Goal: Communication & Community: Answer question/provide support

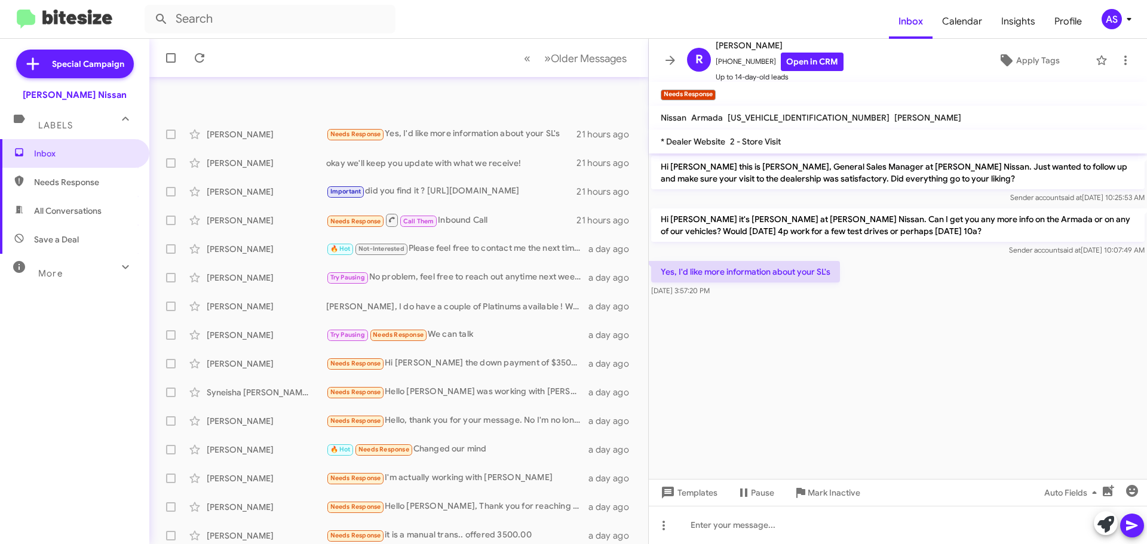
scroll to position [60, 0]
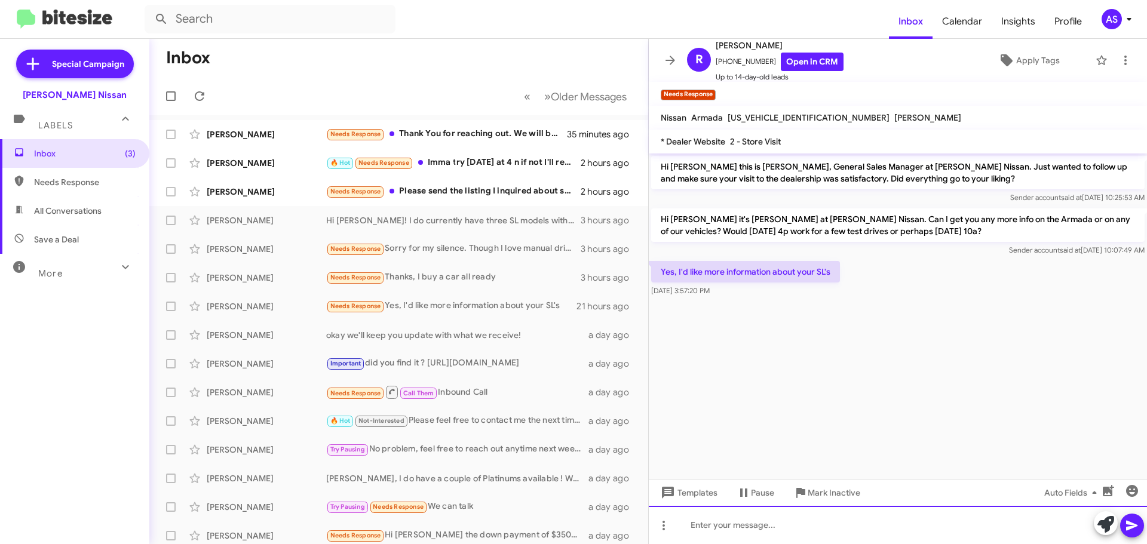
click at [801, 537] on div at bounding box center [898, 525] width 498 height 38
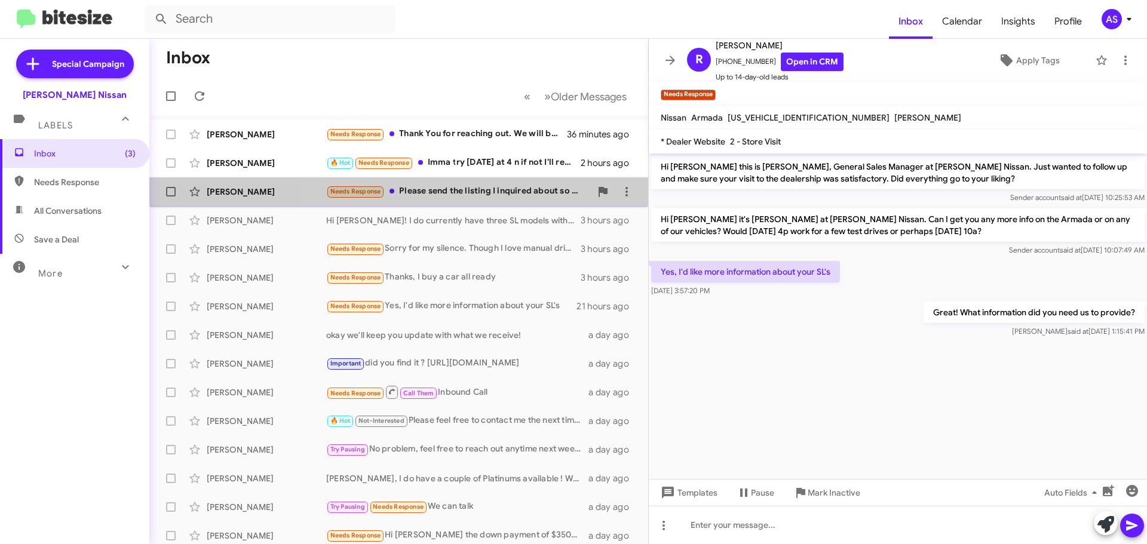
click at [508, 185] on div "Needs Response Please send the listing I inquired about so many [DATE] I'm not …" at bounding box center [458, 192] width 265 height 14
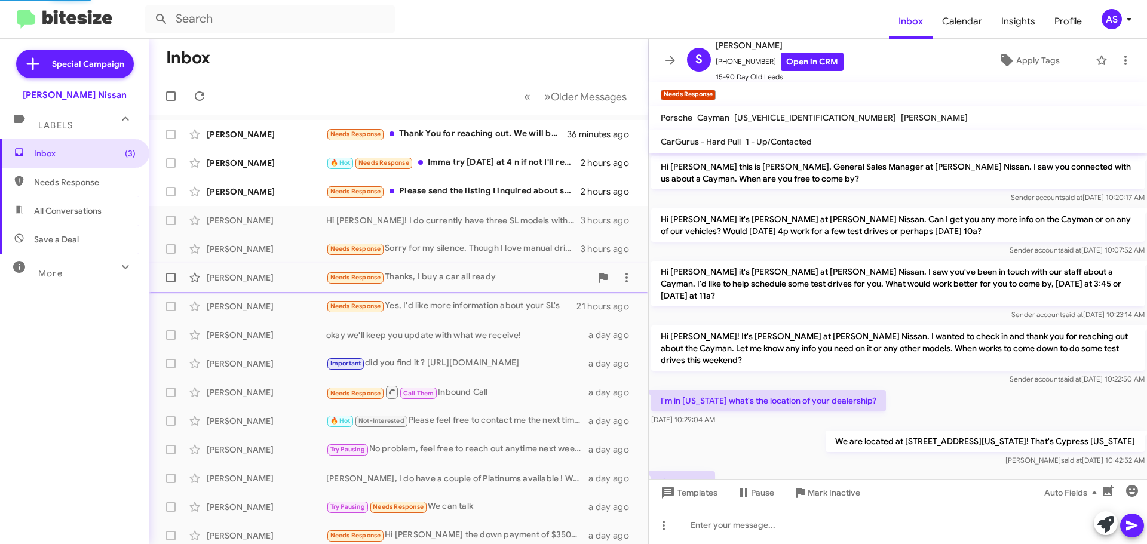
scroll to position [83, 0]
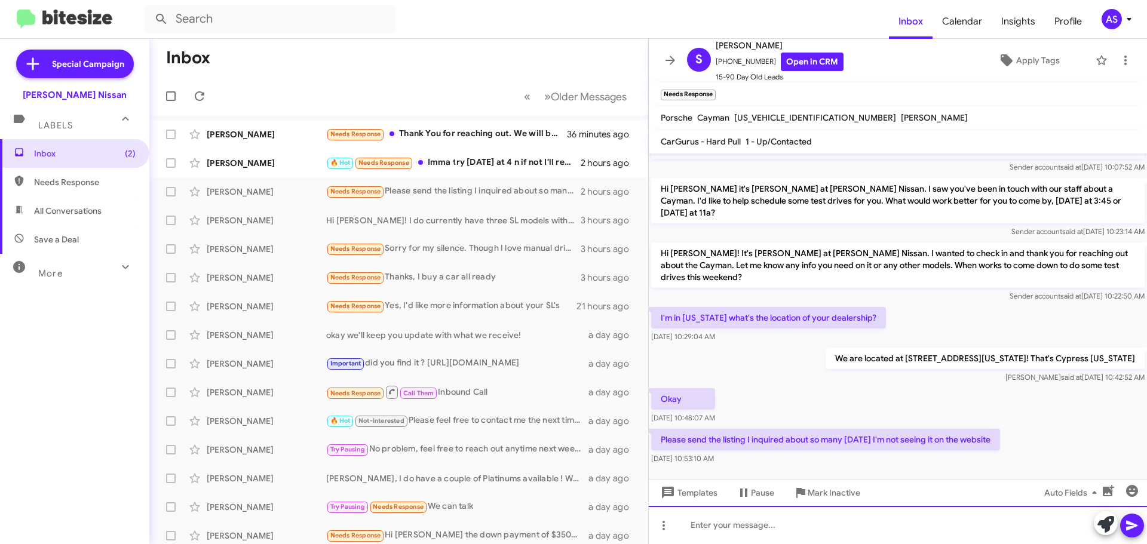
click at [796, 523] on div at bounding box center [898, 525] width 498 height 38
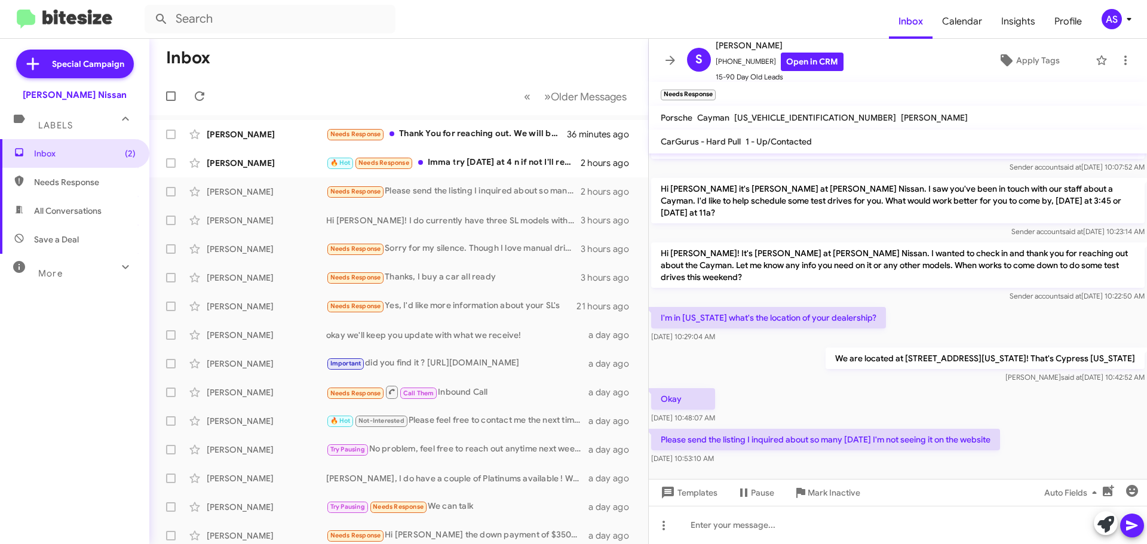
click at [827, 394] on div "Okay [DATE] 10:48:07 AM" at bounding box center [898, 406] width 498 height 41
click at [869, 453] on div "[DATE] 10:53:10 AM" at bounding box center [825, 459] width 349 height 12
click at [828, 453] on div "[DATE] 10:53:10 AM" at bounding box center [825, 459] width 349 height 12
click at [768, 468] on div at bounding box center [898, 479] width 498 height 24
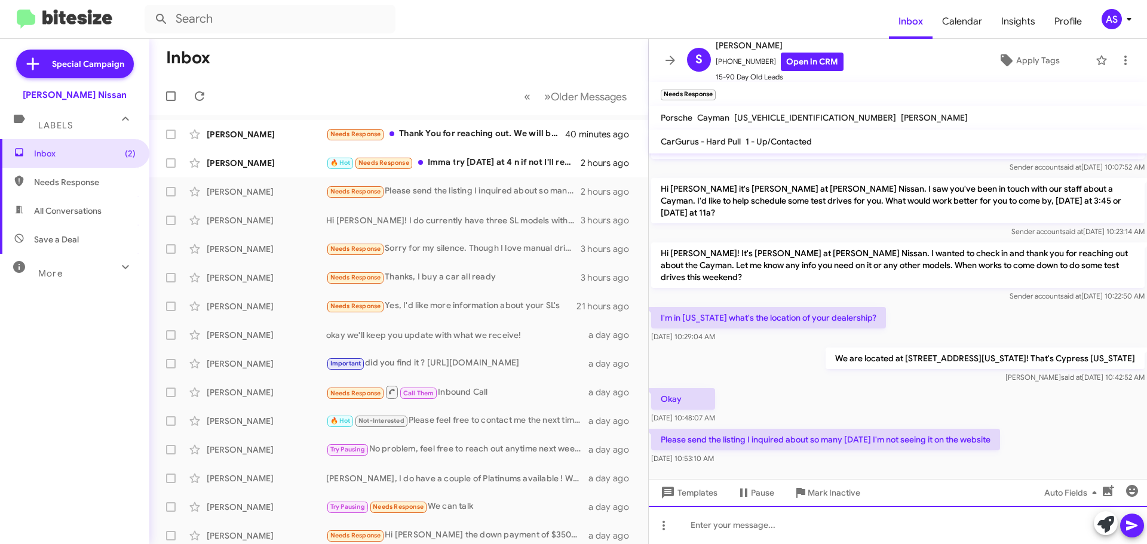
click at [835, 523] on div at bounding box center [898, 525] width 498 height 38
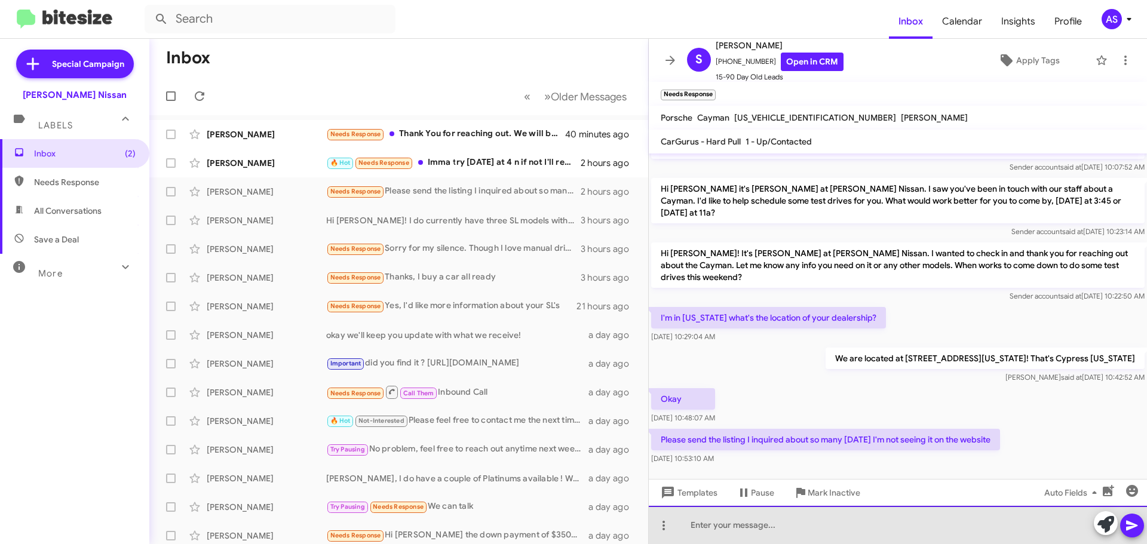
click at [896, 529] on div at bounding box center [898, 525] width 498 height 38
click at [721, 532] on div at bounding box center [898, 525] width 498 height 38
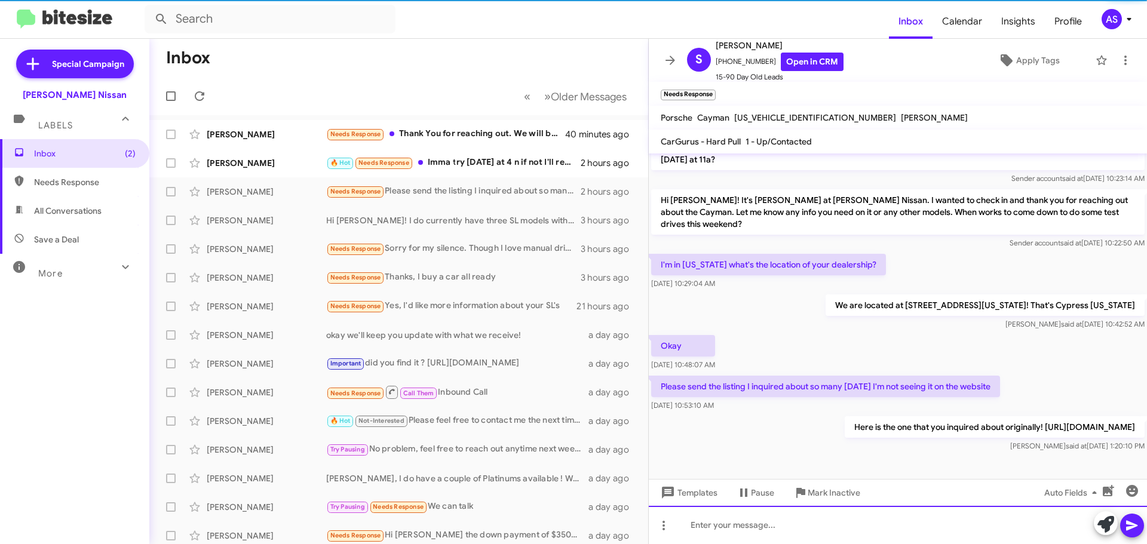
scroll to position [139, 0]
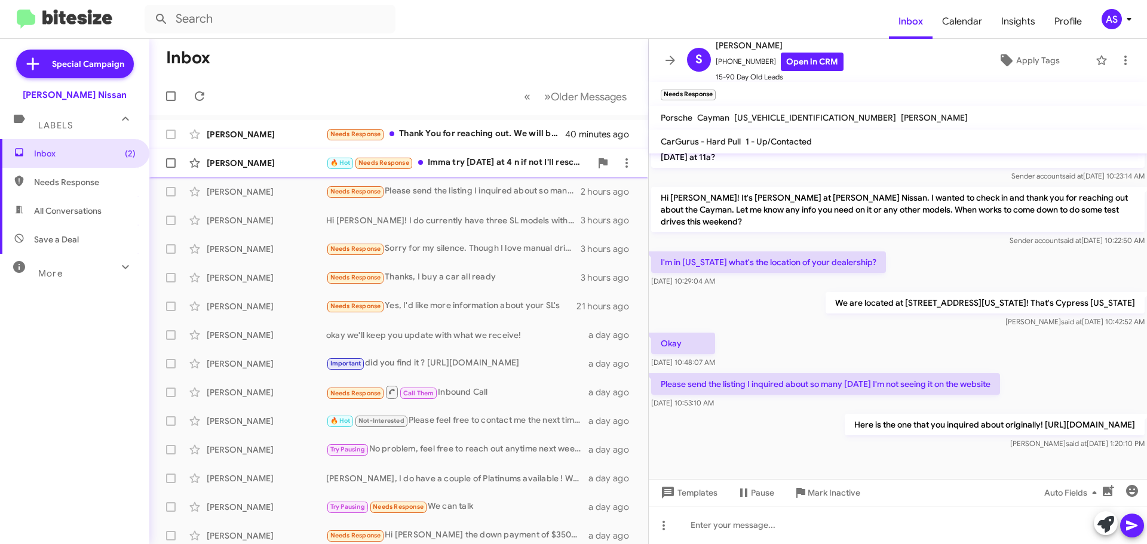
click at [513, 168] on div "🔥 Hot Needs Response Imma try [DATE] at 4 n if not I'll reschedule for [DATE]" at bounding box center [458, 163] width 265 height 14
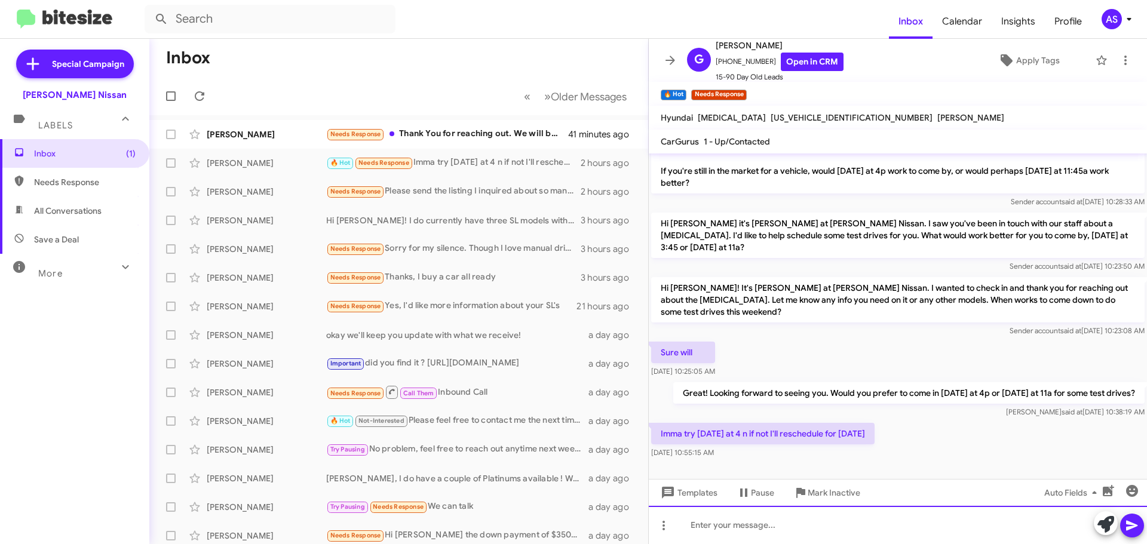
click at [733, 529] on div at bounding box center [898, 525] width 498 height 38
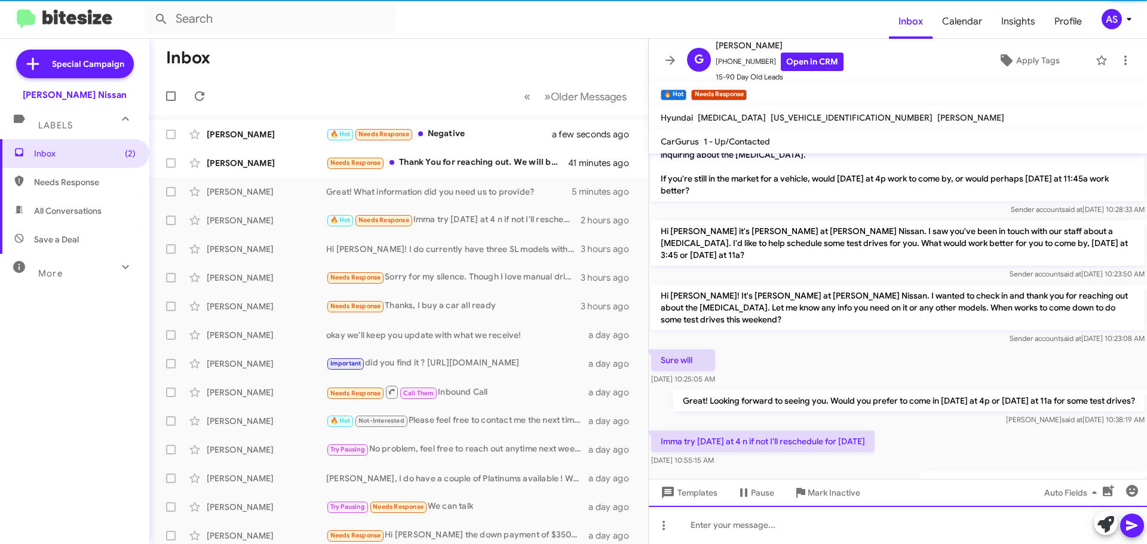
scroll to position [321, 0]
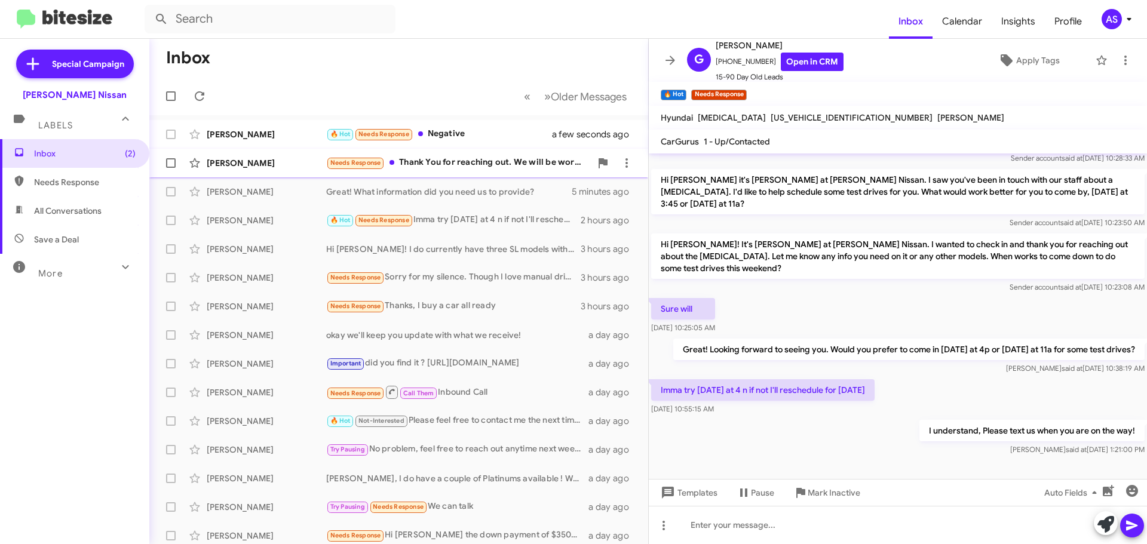
click at [534, 158] on div "Needs Response Thank You for reaching out. We will be working with college Stat…" at bounding box center [458, 163] width 265 height 14
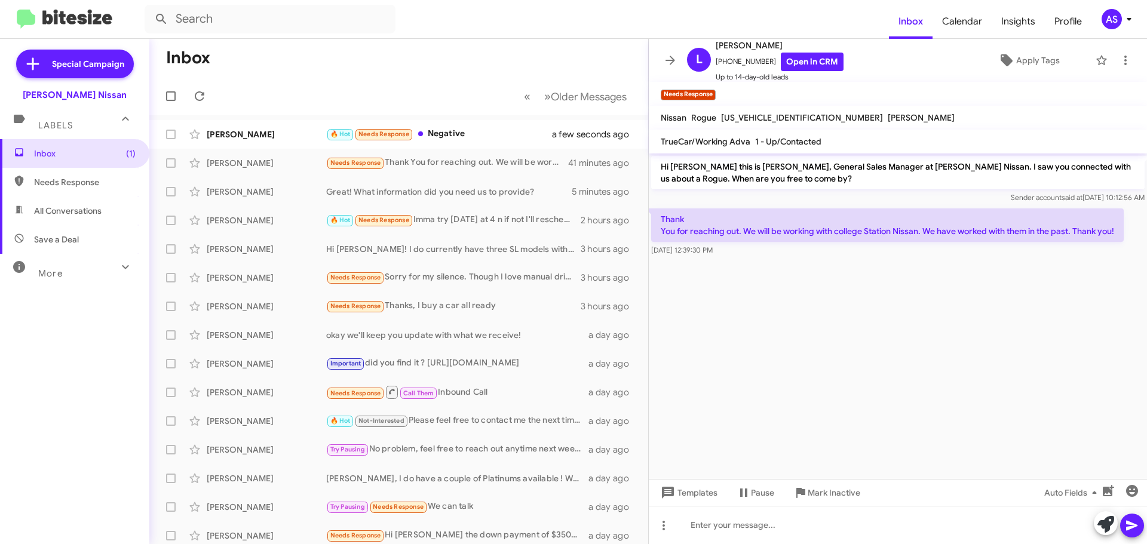
click at [835, 440] on cdk-virtual-scroll-viewport "Hi [PERSON_NAME] this is [PERSON_NAME], General Sales Manager at [PERSON_NAME] …" at bounding box center [898, 317] width 498 height 326
click at [811, 335] on cdk-virtual-scroll-viewport "Hi [PERSON_NAME] this is [PERSON_NAME], General Sales Manager at [PERSON_NAME] …" at bounding box center [898, 317] width 498 height 326
click at [756, 330] on cdk-virtual-scroll-viewport "Hi [PERSON_NAME] this is [PERSON_NAME], General Sales Manager at [PERSON_NAME] …" at bounding box center [898, 317] width 498 height 326
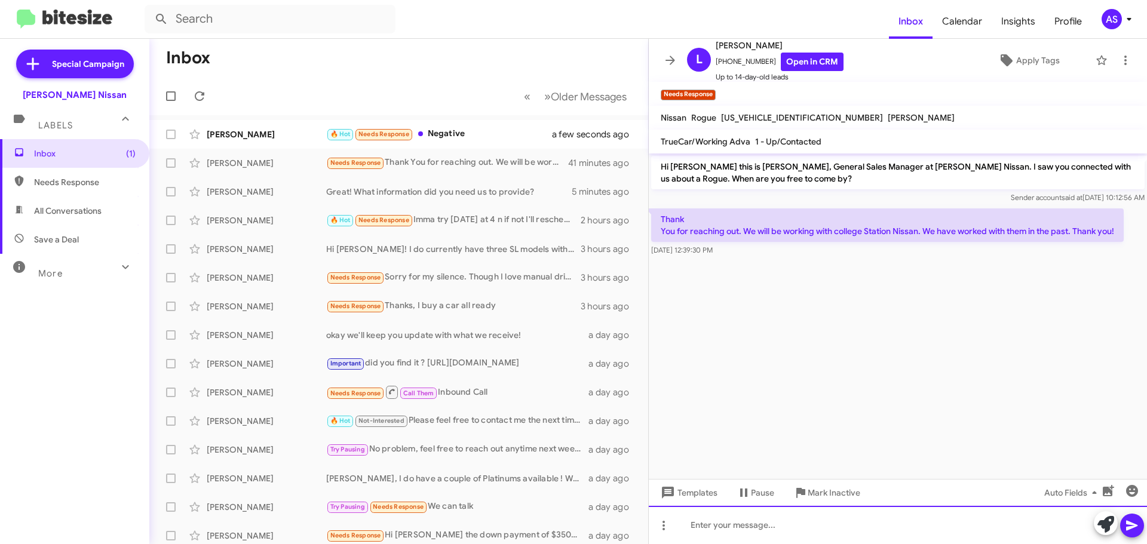
click at [802, 529] on div at bounding box center [898, 525] width 498 height 38
click at [801, 541] on div at bounding box center [898, 525] width 498 height 38
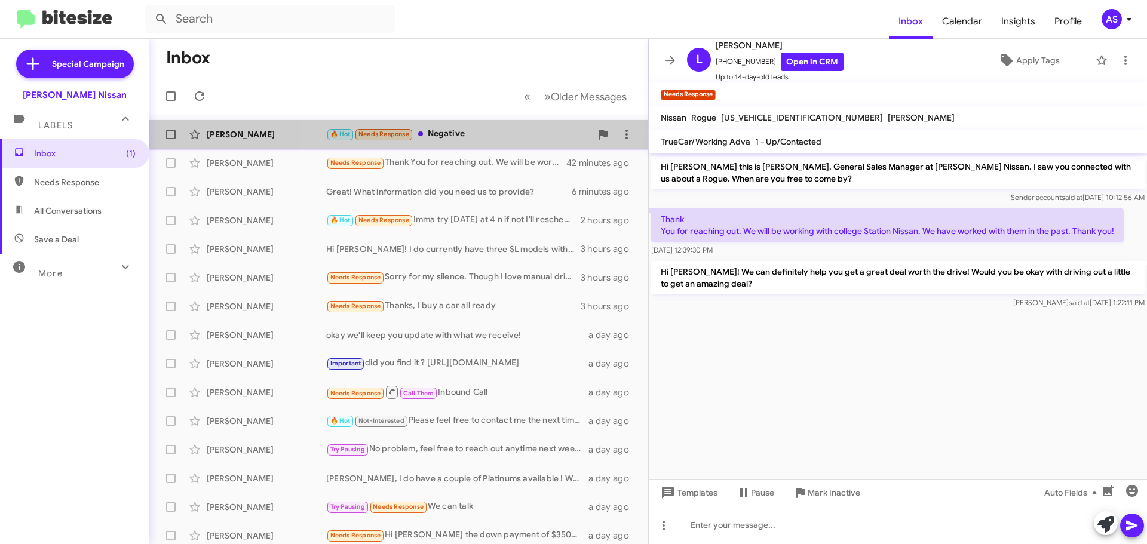
click at [488, 135] on div "🔥 Hot Needs Response Negative" at bounding box center [458, 134] width 265 height 14
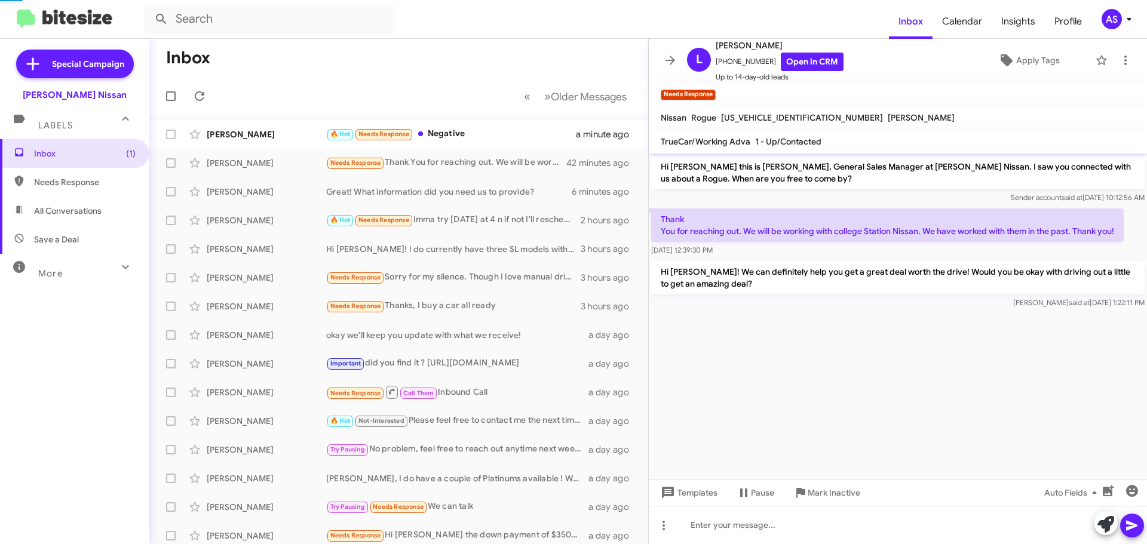
scroll to position [182, 0]
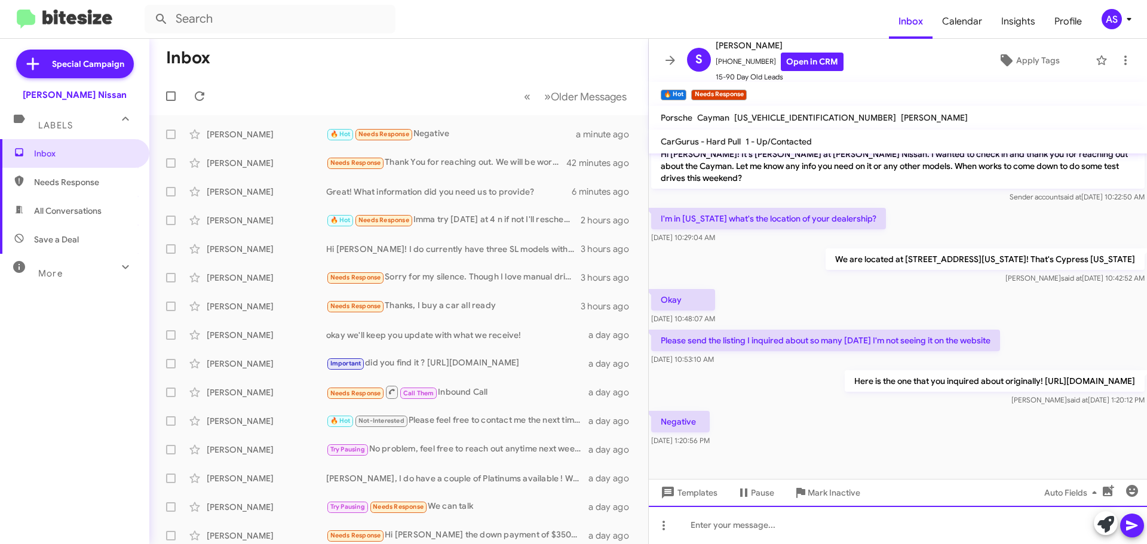
click at [794, 519] on div at bounding box center [898, 525] width 498 height 38
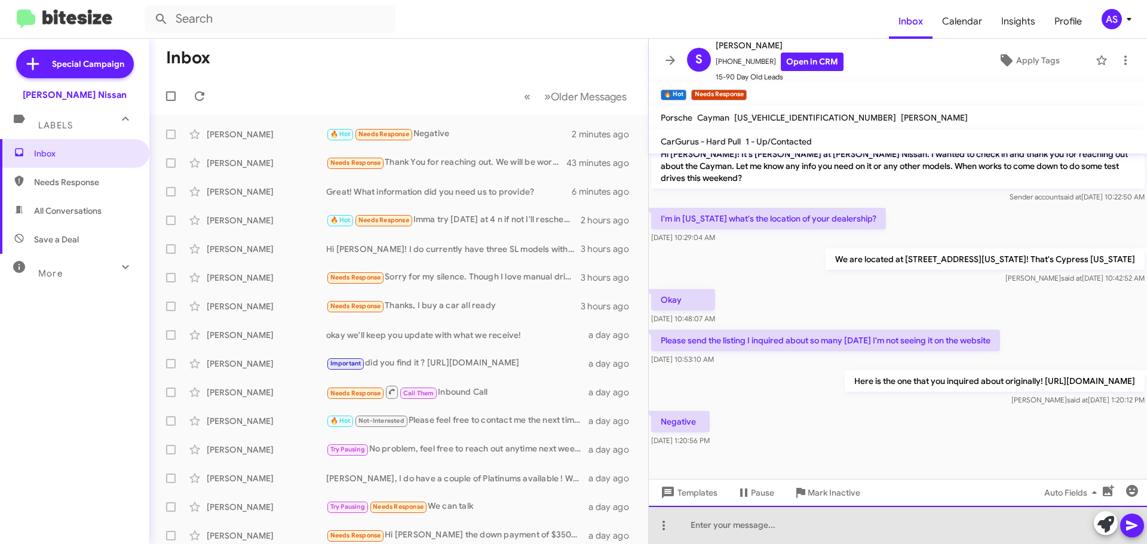
click at [795, 535] on div at bounding box center [898, 525] width 498 height 38
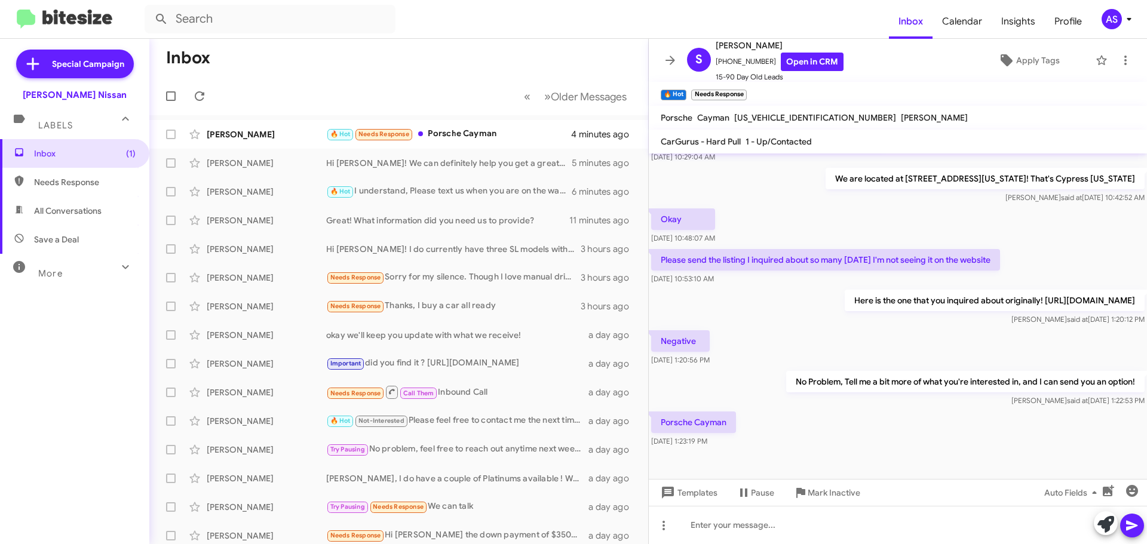
scroll to position [269, 0]
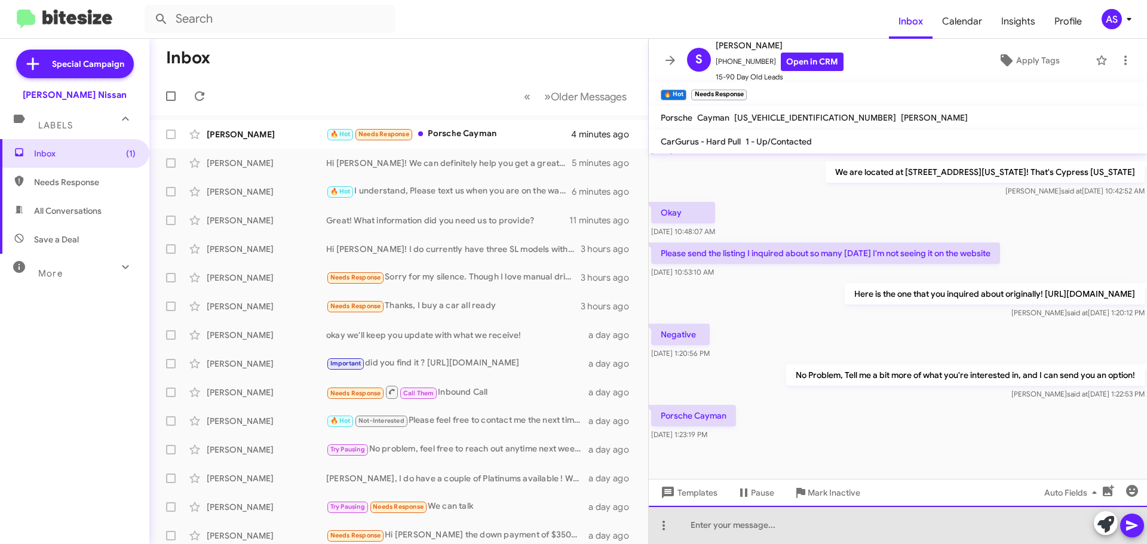
click at [898, 531] on div at bounding box center [898, 525] width 498 height 38
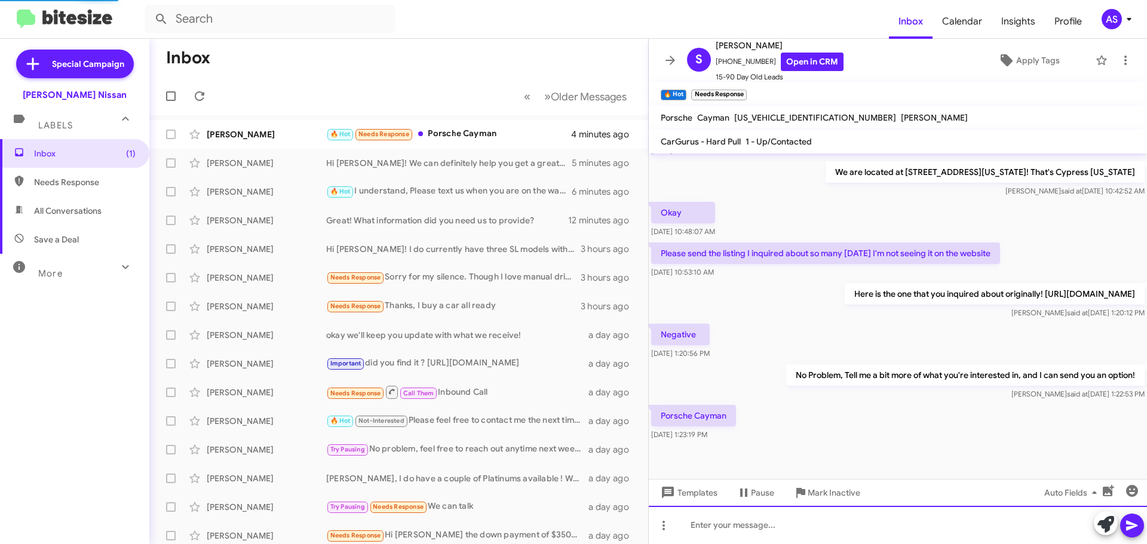
scroll to position [0, 0]
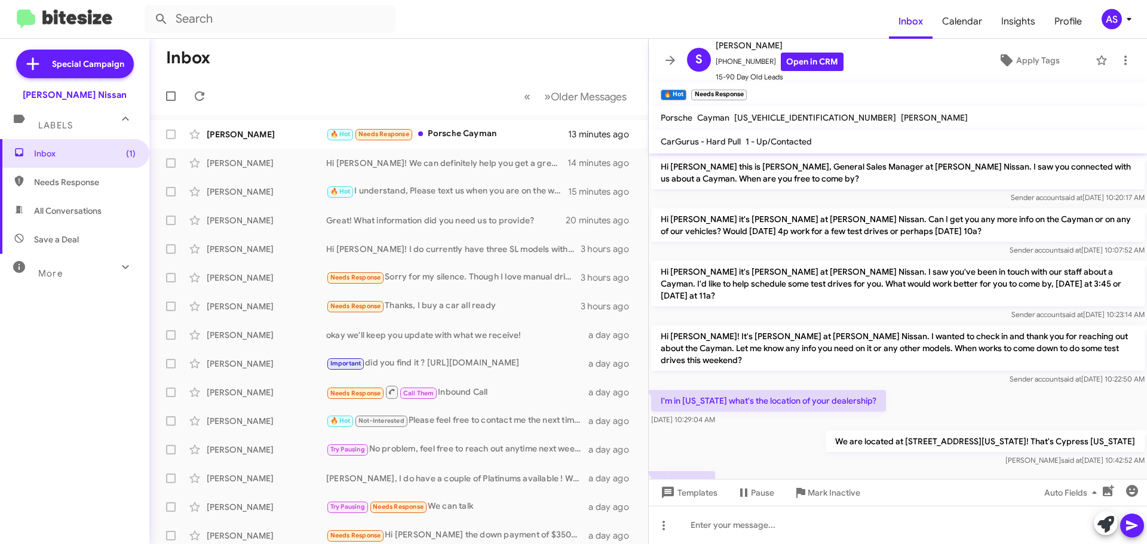
click at [97, 377] on div "Inbox (1) Needs Response All Conversations Save a Deal More Important 🔥 Hot App…" at bounding box center [74, 302] width 149 height 327
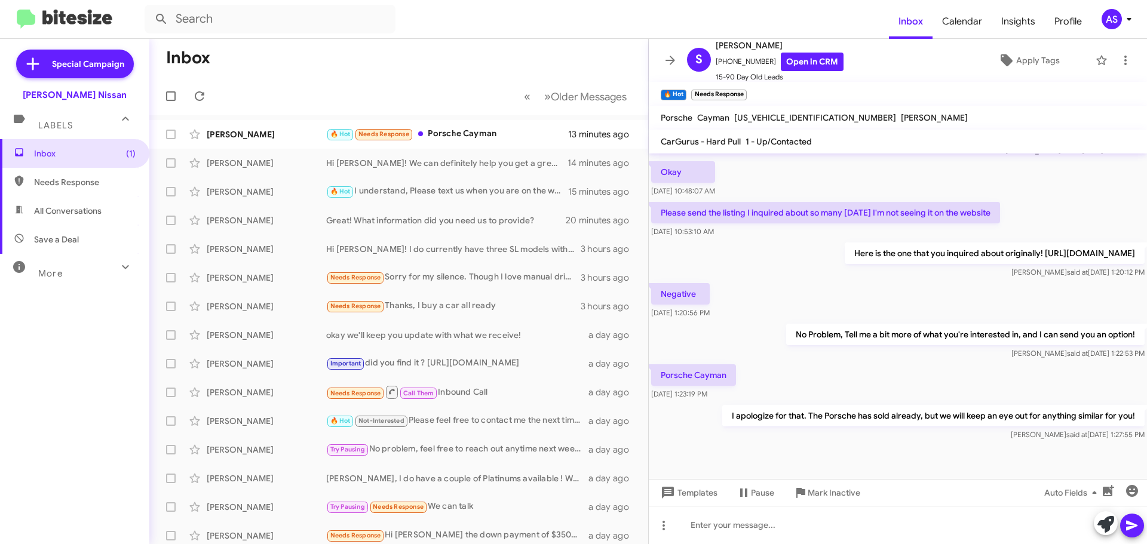
scroll to position [313, 0]
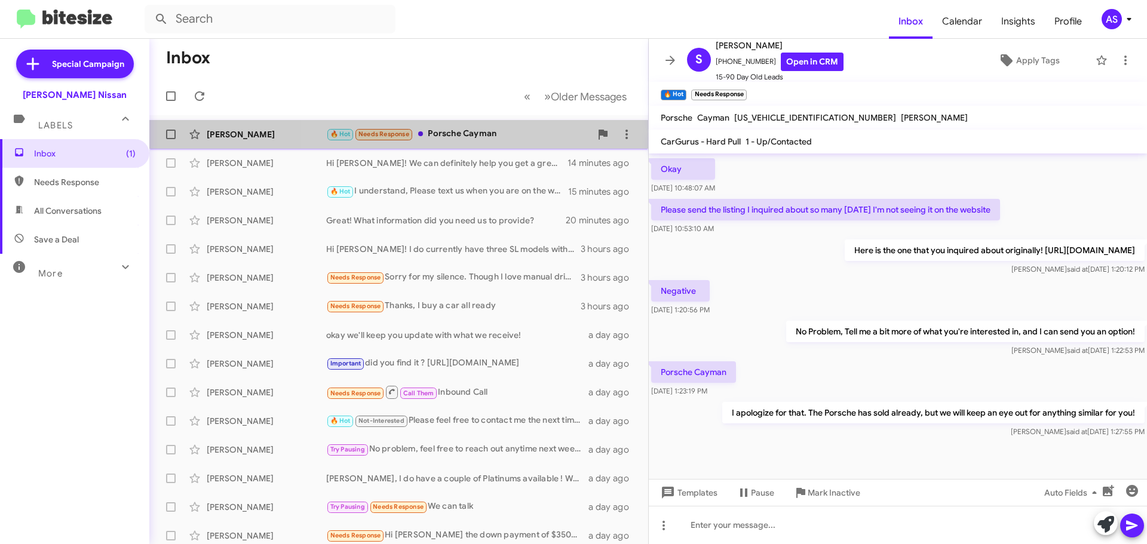
click at [476, 131] on div "🔥 Hot Needs Response Porsche Cayman" at bounding box center [458, 134] width 265 height 14
